Goal: Find specific page/section: Find specific page/section

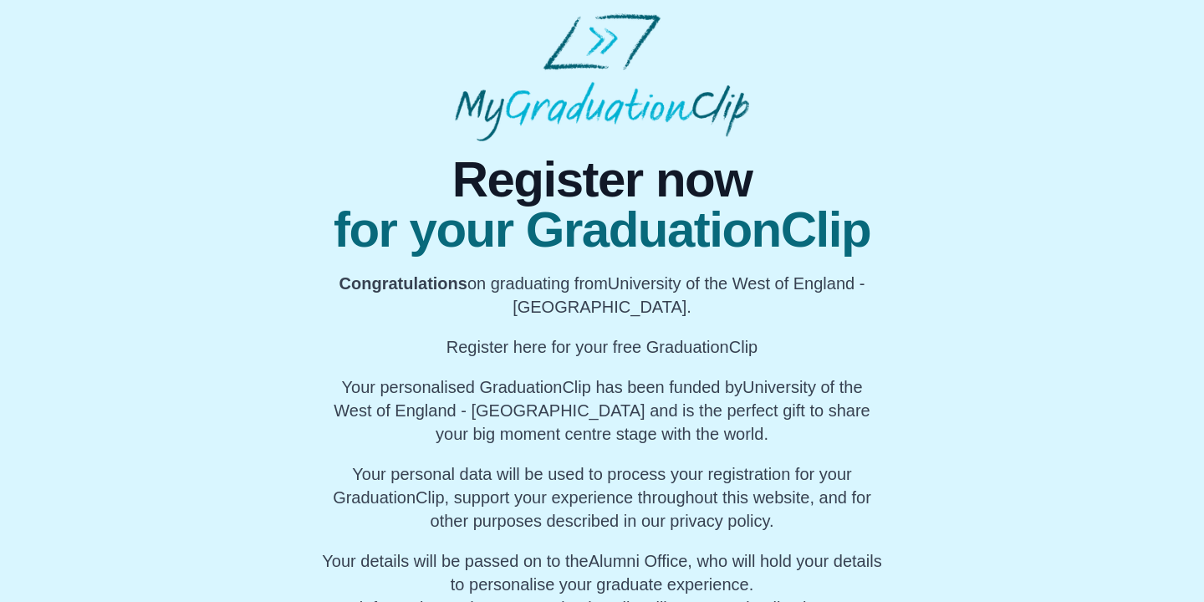
scroll to position [96, 0]
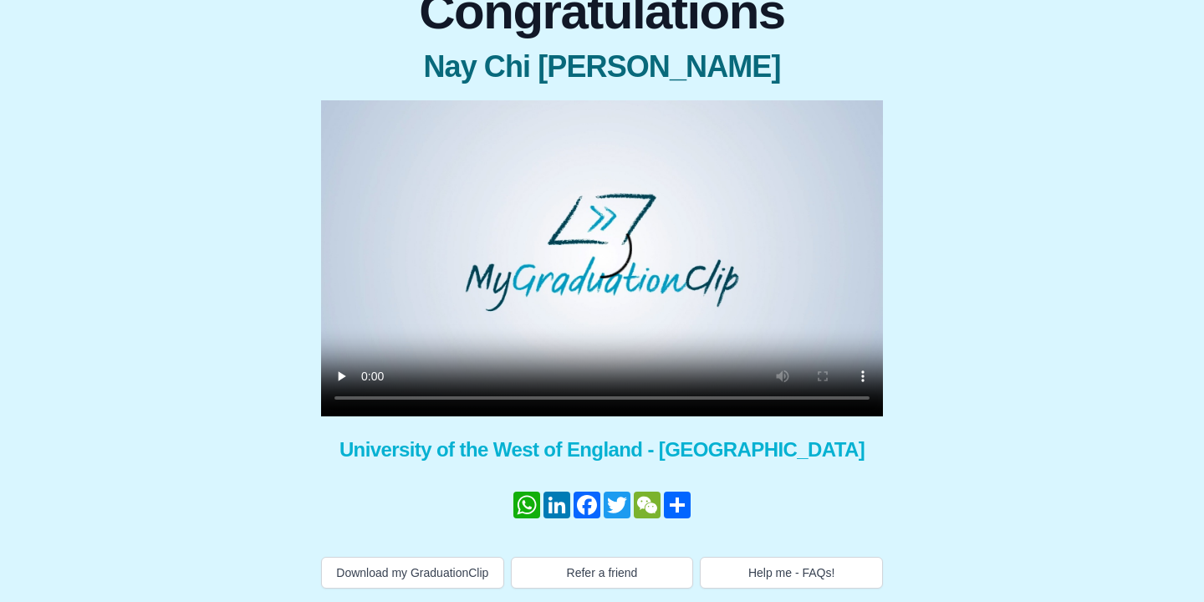
scroll to position [185, 0]
